Goal: Check status: Verify the current state of an ongoing process or item

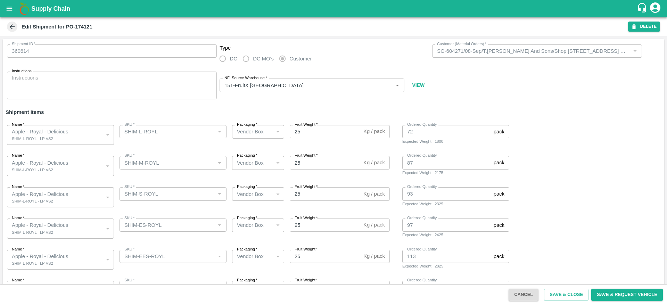
scroll to position [56, 0]
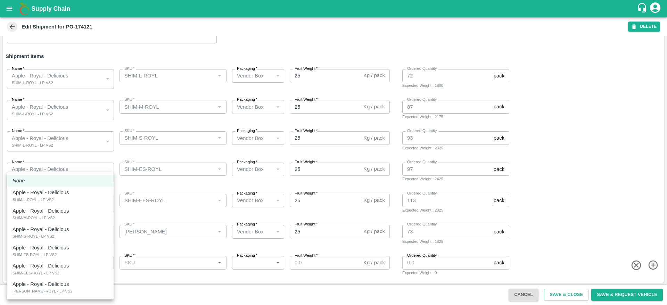
click at [57, 261] on body "Supply Chain Edit Shipment for PO-174121 DELETE Shipment ID   * 360614 Shipment…" at bounding box center [333, 152] width 667 height 305
click at [542, 196] on div at bounding box center [333, 152] width 667 height 305
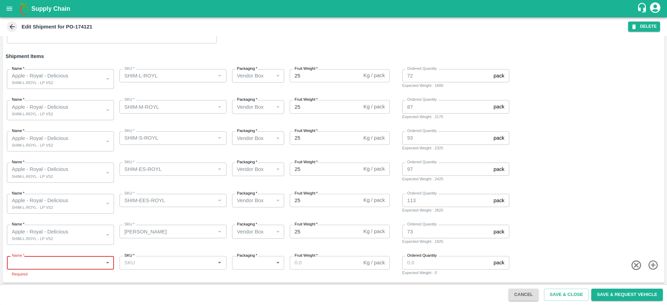
scroll to position [0, 0]
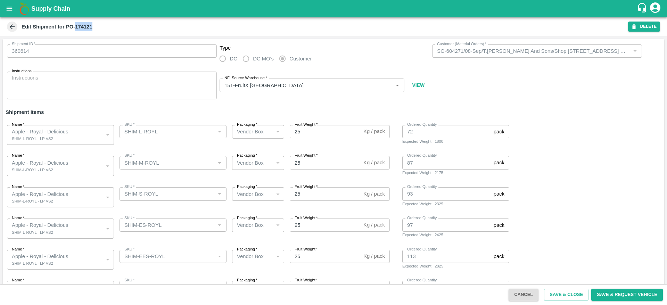
drag, startPoint x: 76, startPoint y: 27, endPoint x: 96, endPoint y: 25, distance: 19.9
click at [96, 25] on div "Edit Shipment for PO-174121" at bounding box center [317, 27] width 622 height 10
copy b "174121"
click at [355, 93] on div "NFI Source Warehouse   * NFI Source Warehouse   * VIEW" at bounding box center [324, 86] width 210 height 28
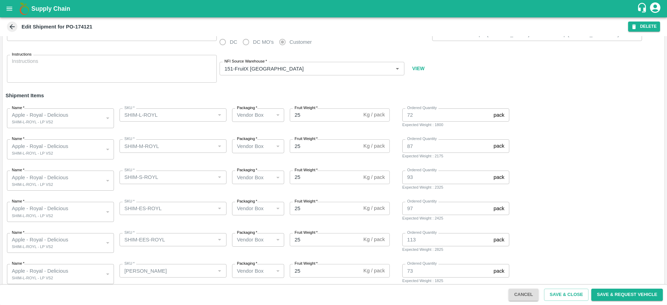
scroll to position [16, 0]
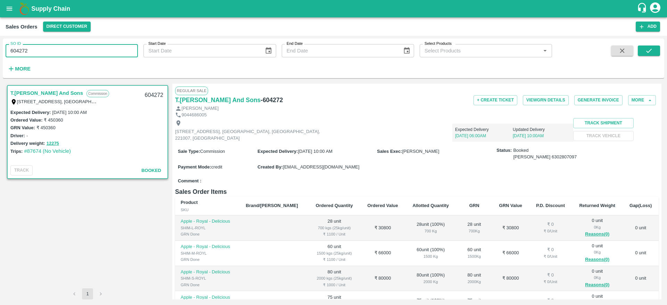
drag, startPoint x: 0, startPoint y: 0, endPoint x: 0, endPoint y: 56, distance: 56.3
click at [0, 56] on div "SO ID 604272 SO ID Start Date Start Date End Date End Date Select Products Sele…" at bounding box center [333, 170] width 667 height 269
paste input "text"
type input "604271"
click at [654, 51] on button "submit" at bounding box center [649, 50] width 22 height 10
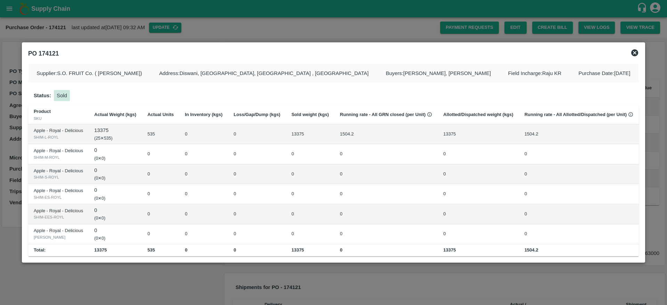
click at [143, 297] on div at bounding box center [333, 152] width 667 height 305
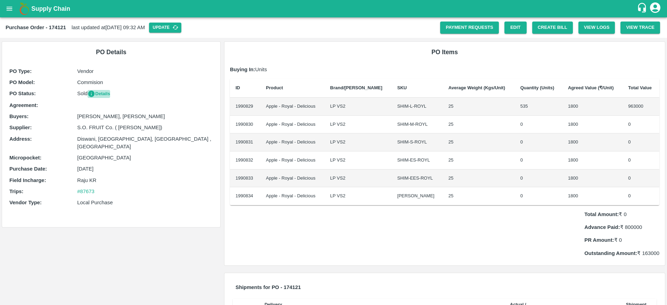
click at [105, 95] on button "Details" at bounding box center [99, 94] width 23 height 8
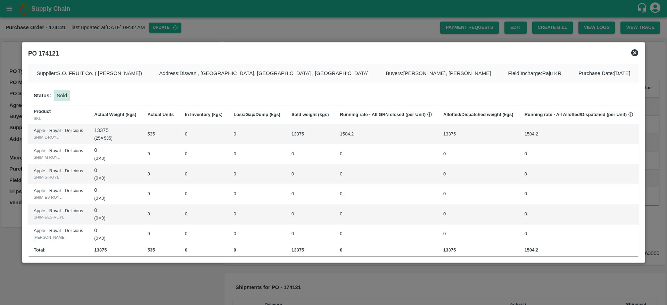
click at [545, 290] on div at bounding box center [333, 152] width 667 height 305
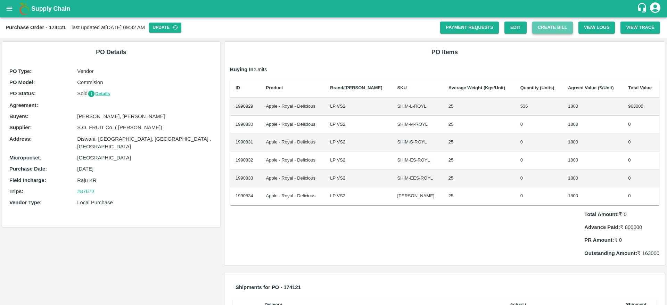
click at [553, 31] on button "Create Bill" at bounding box center [552, 28] width 41 height 12
